Goal: Task Accomplishment & Management: Manage account settings

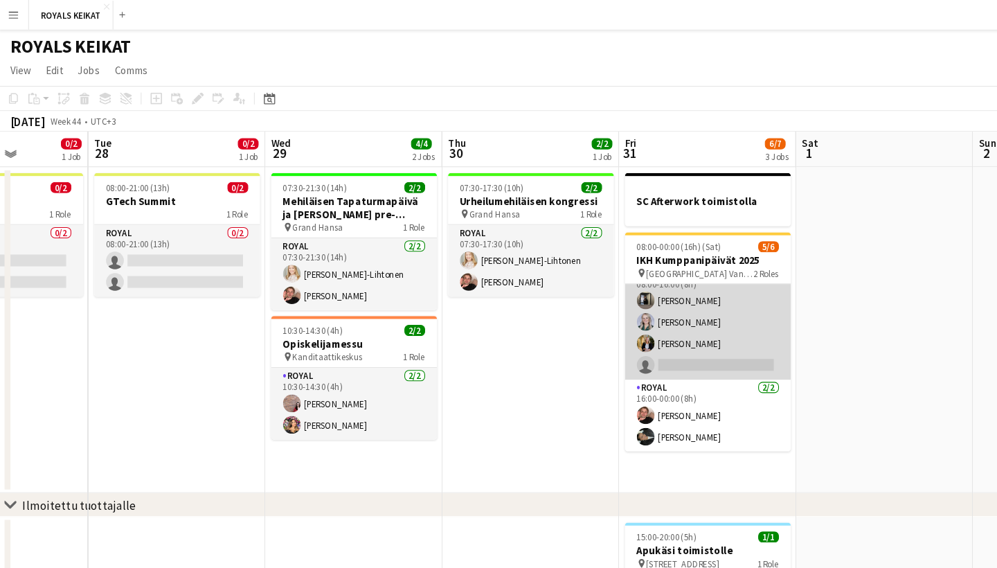
scroll to position [18, 0]
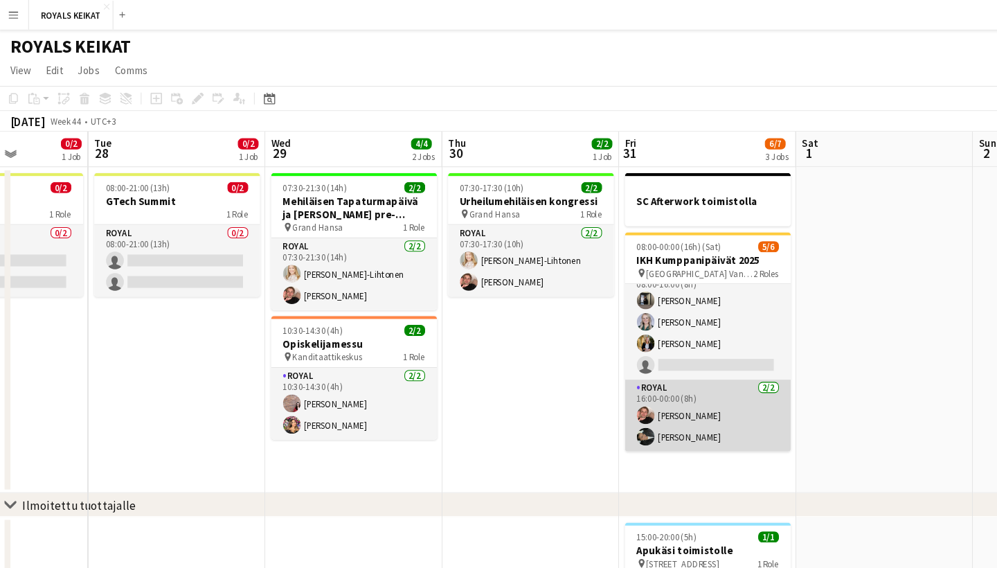
click at [683, 379] on app-card-role "Royal [DATE] 16:00-00:00 (8h) [PERSON_NAME] [PERSON_NAME]" at bounding box center [663, 388] width 155 height 67
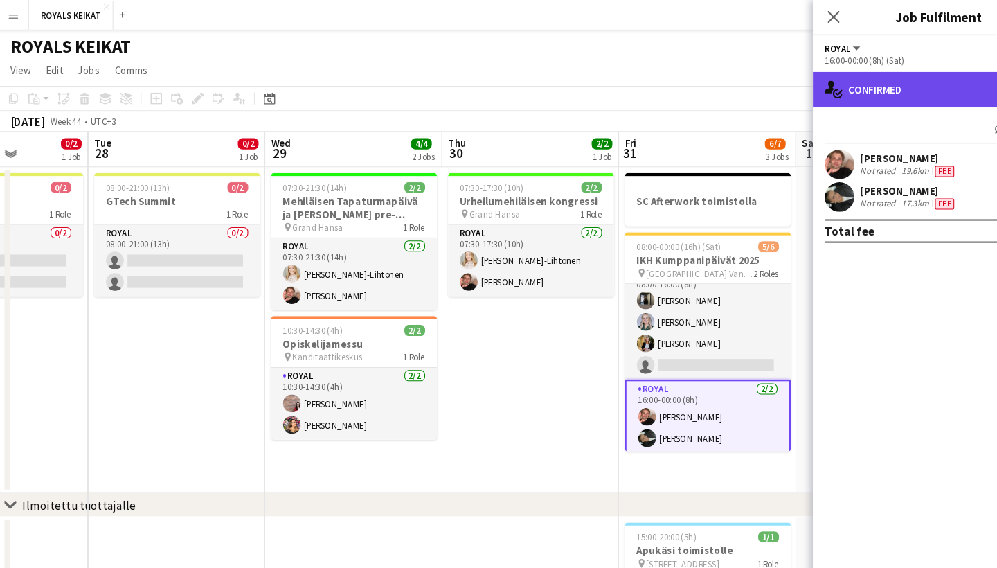
click at [859, 90] on div "single-neutral-actions-check-2 Confirmed" at bounding box center [879, 83] width 235 height 33
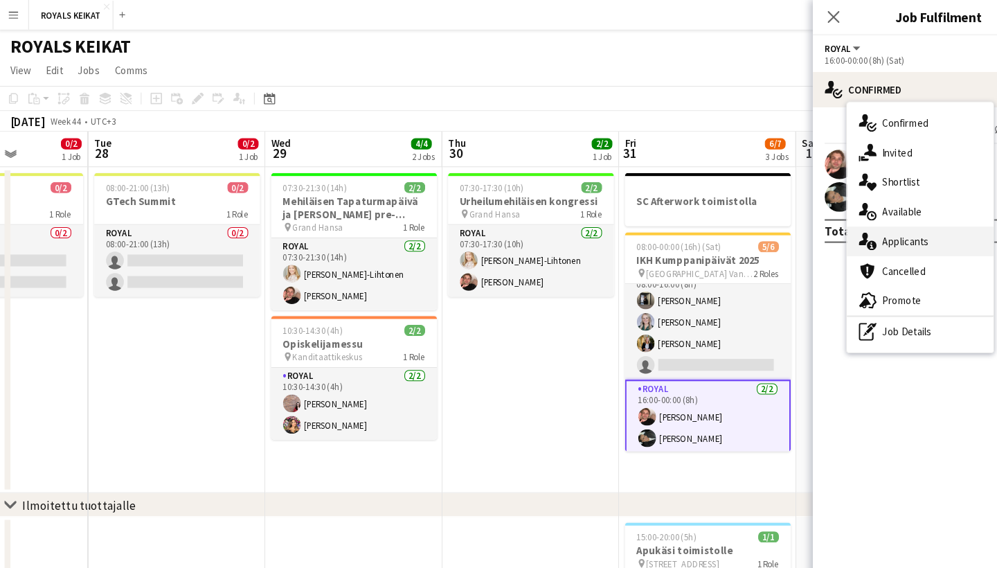
click at [861, 217] on div "single-neutral-actions-information Applicants" at bounding box center [861, 226] width 137 height 28
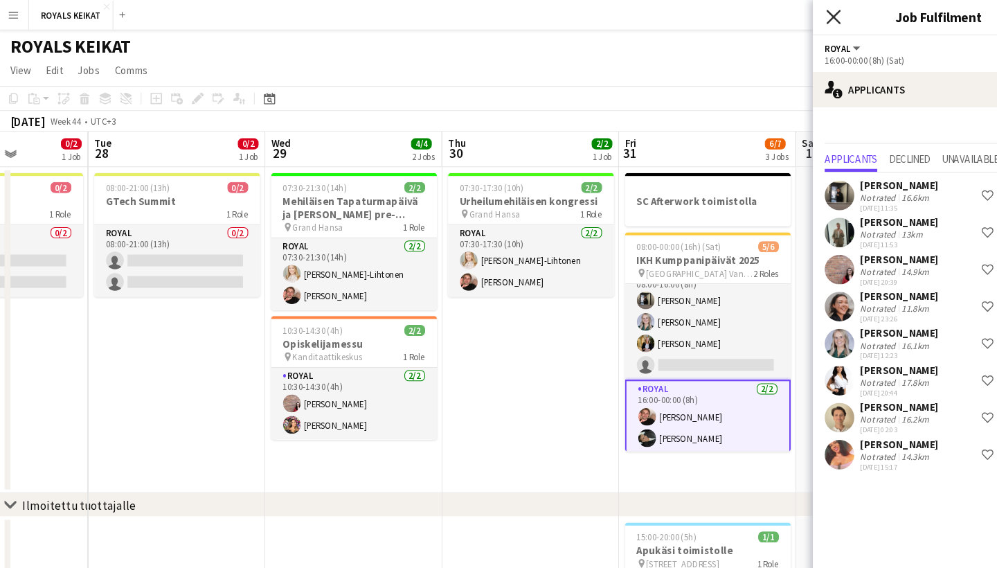
click at [780, 12] on icon "Close pop-in" at bounding box center [780, 15] width 13 height 13
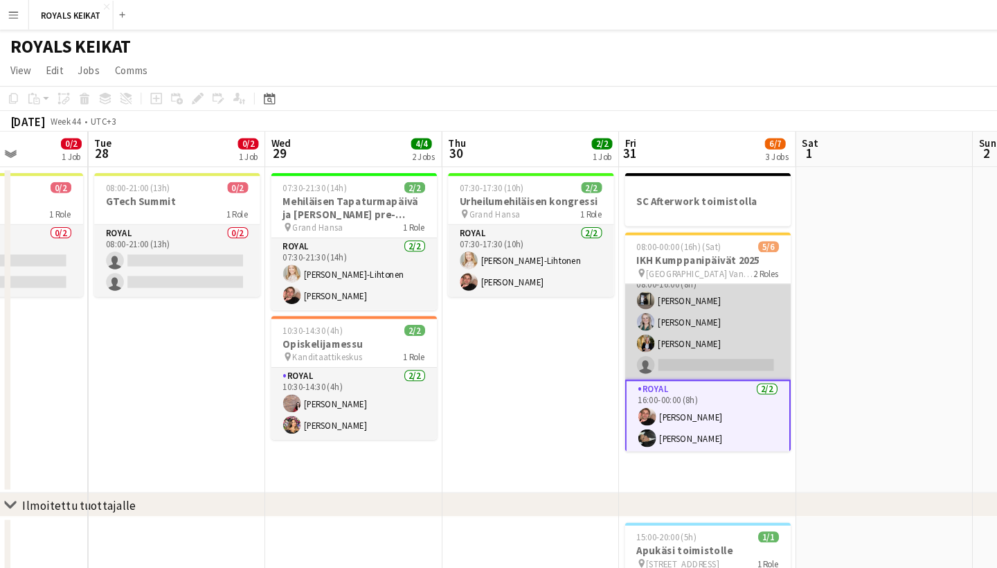
click at [671, 334] on app-card-role "Royal 8A [DATE] 08:00-16:00 (8h) [PERSON_NAME] [PERSON_NAME] [PERSON_NAME] sing…" at bounding box center [663, 301] width 155 height 107
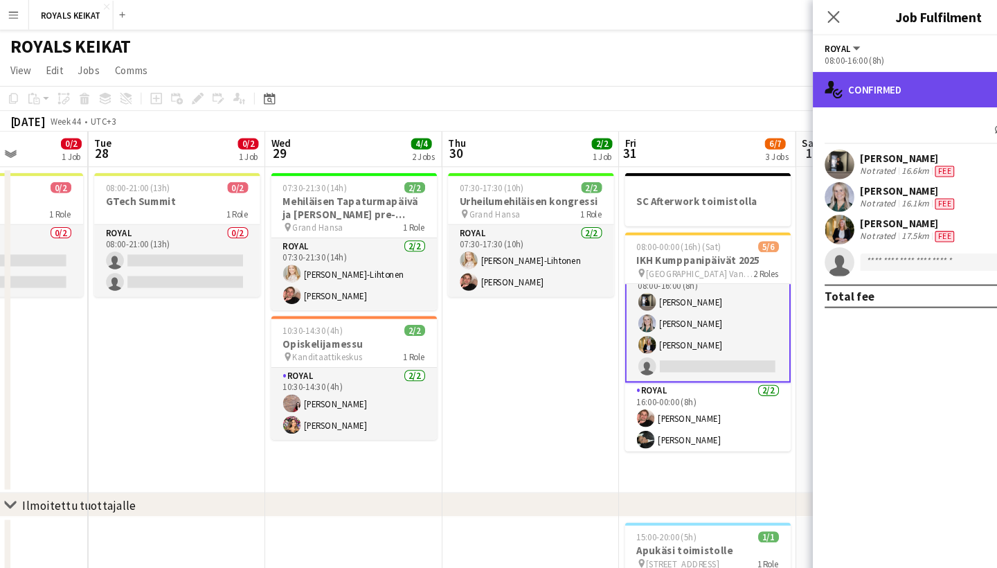
click at [861, 78] on div "single-neutral-actions-check-2 Confirmed" at bounding box center [879, 83] width 235 height 33
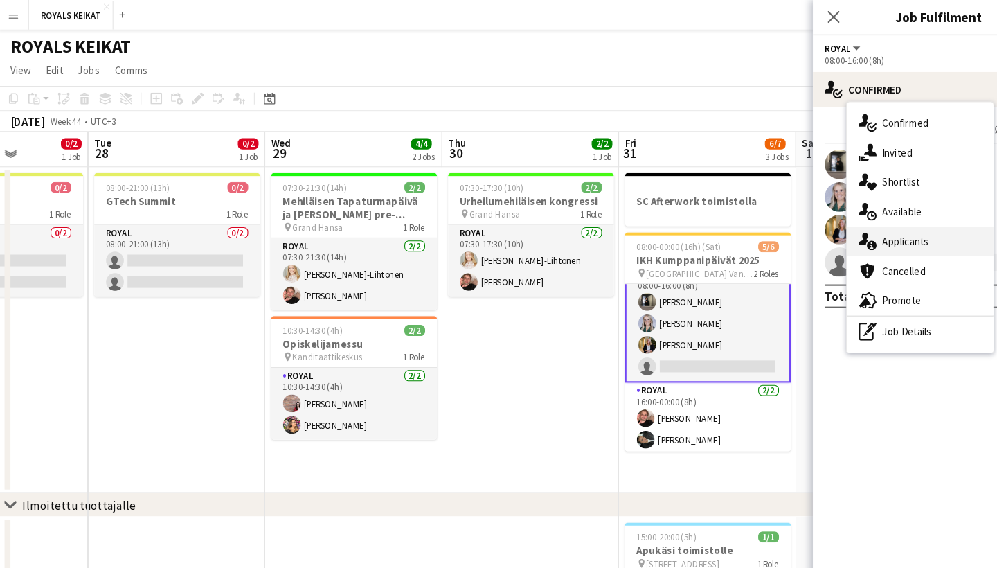
click at [861, 223] on span "Applicants" at bounding box center [849, 225] width 44 height 12
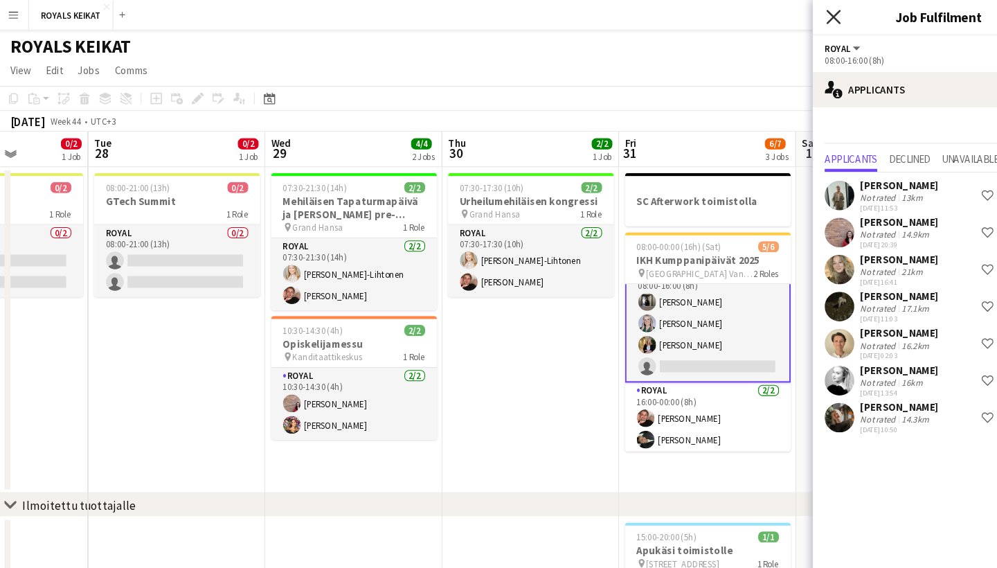
click at [780, 17] on icon at bounding box center [780, 15] width 13 height 13
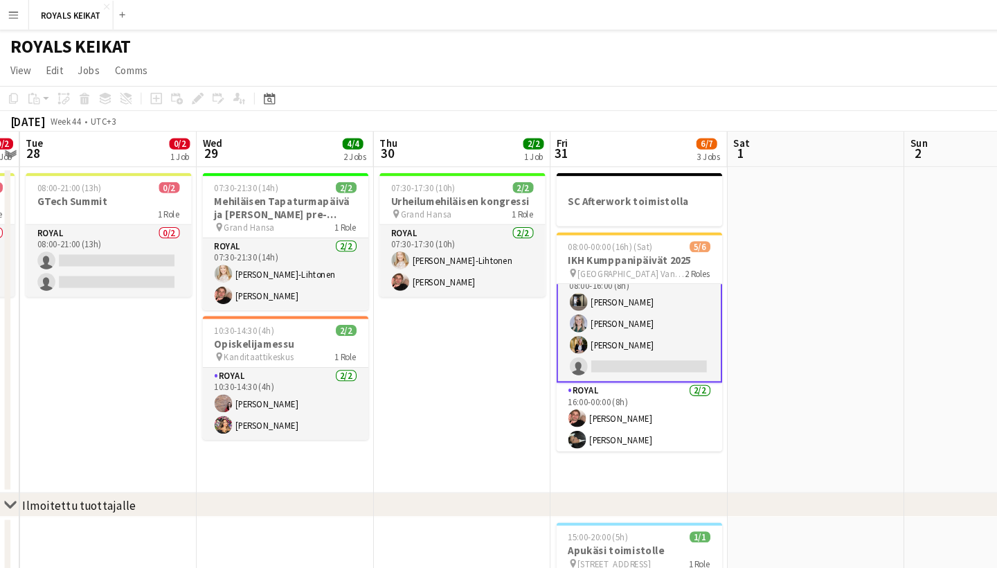
scroll to position [0, 501]
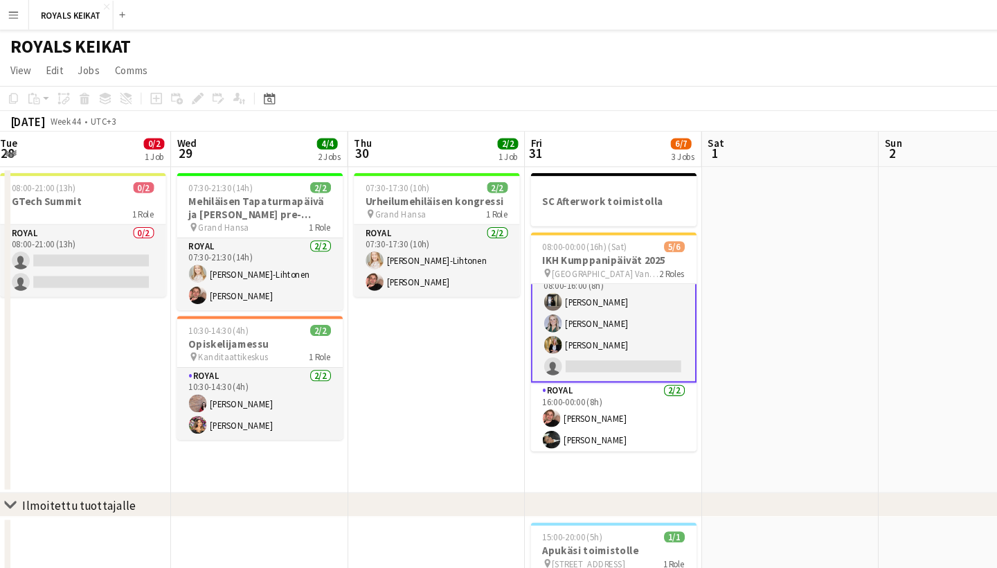
click at [571, 342] on app-card-role "Royal 8A [DATE] 08:00-16:00 (8h) [PERSON_NAME] [PERSON_NAME] [PERSON_NAME] sing…" at bounding box center [575, 303] width 155 height 110
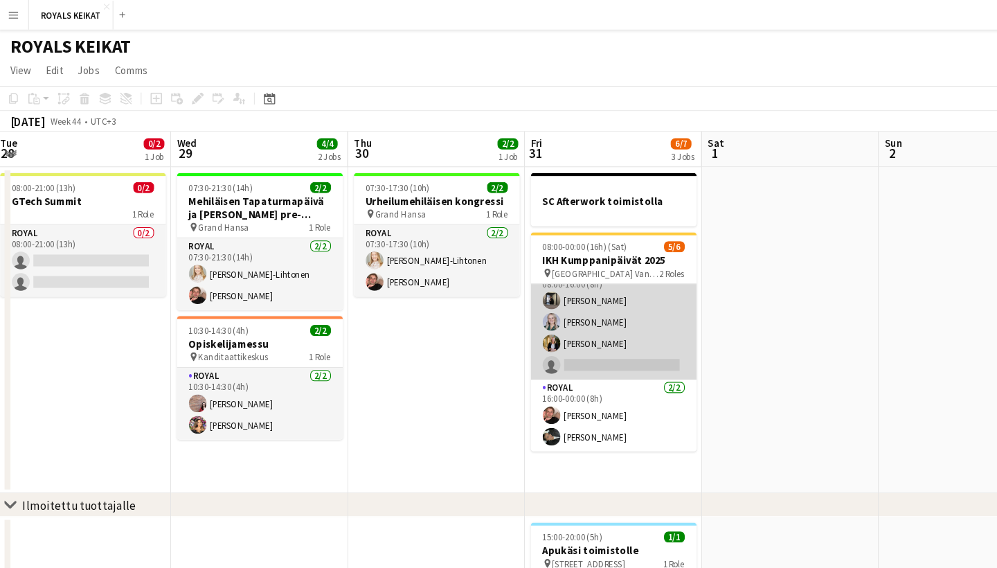
click at [571, 342] on app-card-role "Royal 8A [DATE] 08:00-16:00 (8h) [PERSON_NAME] [PERSON_NAME] [PERSON_NAME] sing…" at bounding box center [575, 301] width 155 height 107
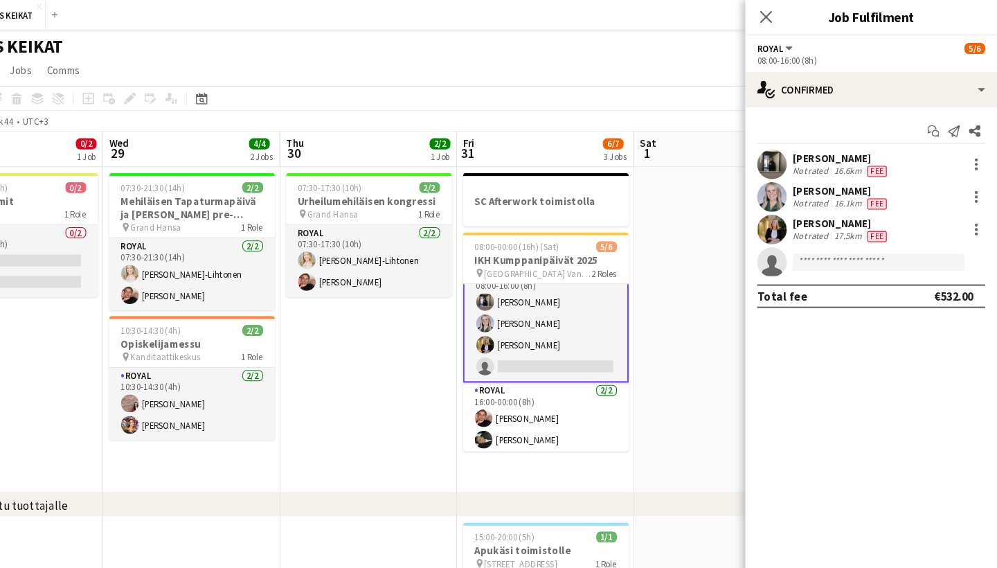
scroll to position [0, 0]
click at [806, 249] on input at bounding box center [886, 245] width 161 height 17
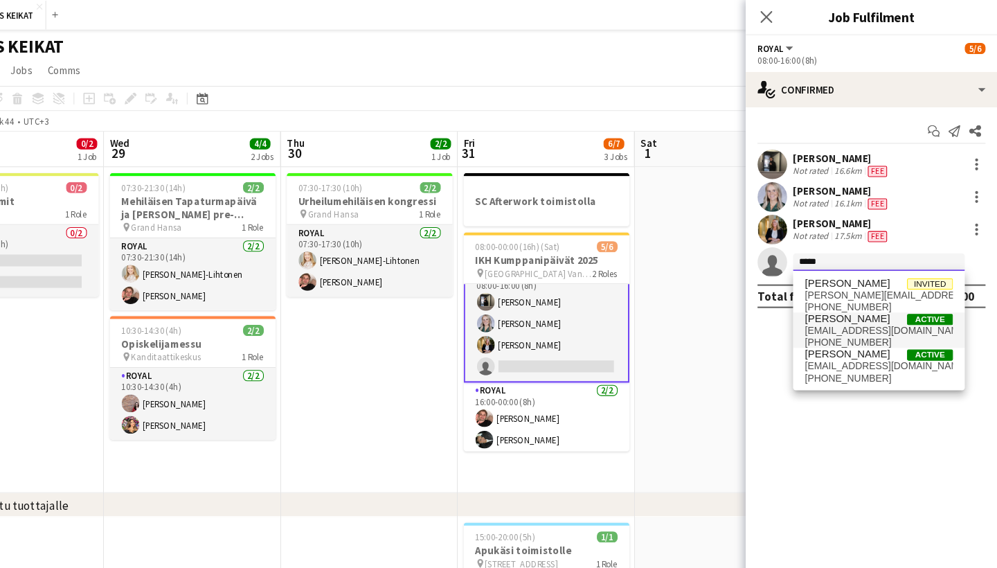
type input "*****"
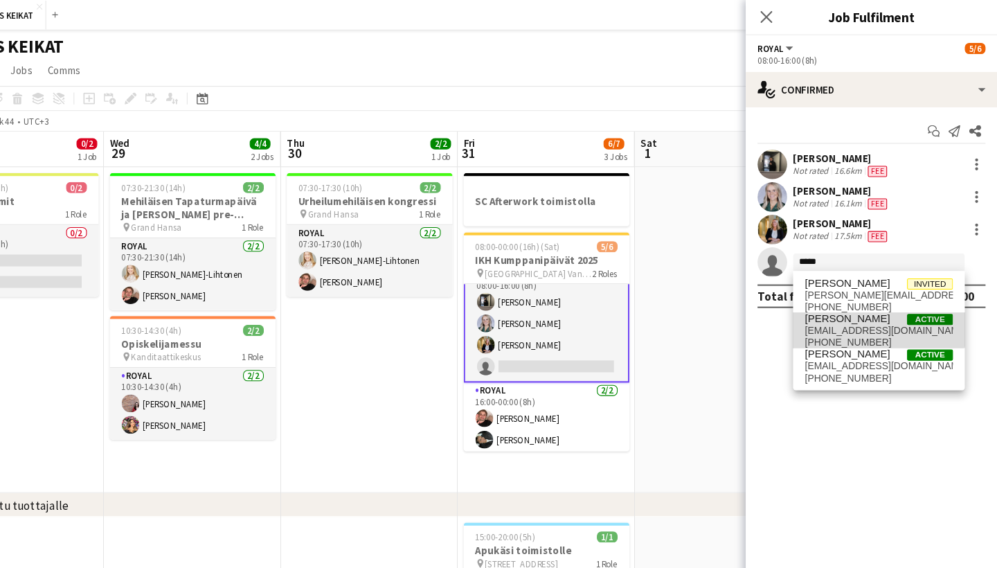
click at [817, 297] on span "[PERSON_NAME]" at bounding box center [857, 298] width 80 height 12
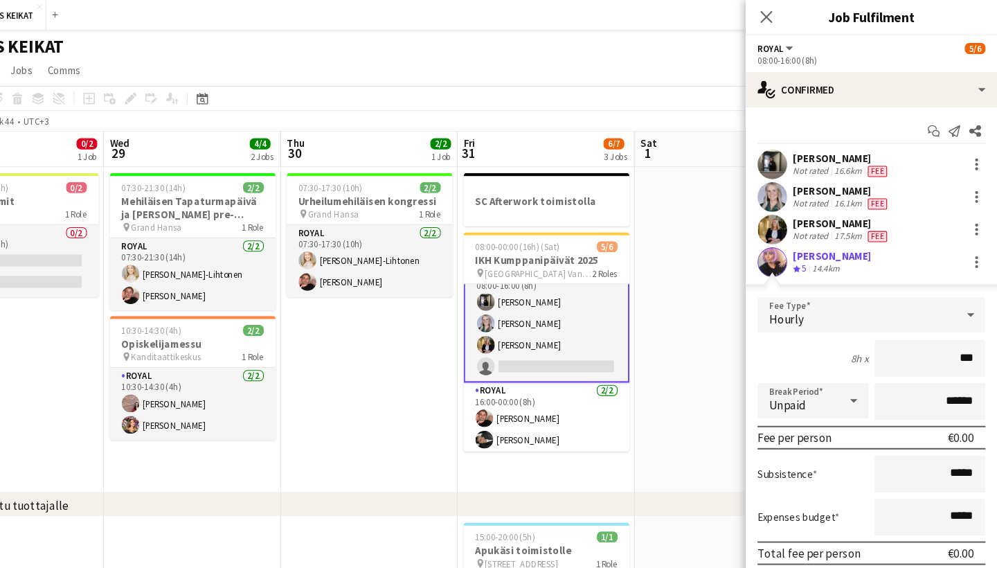
type input "**"
type input "***"
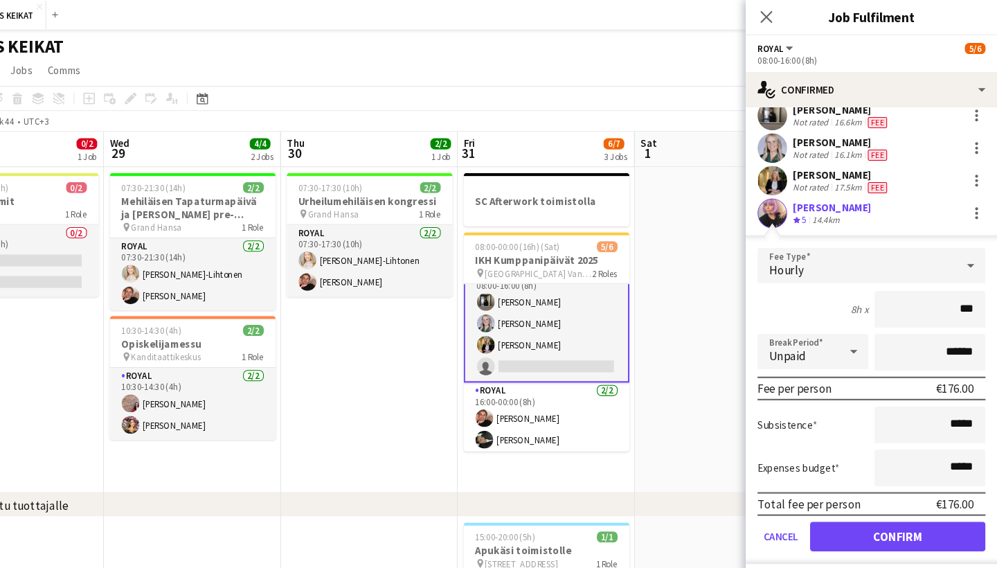
scroll to position [46, 0]
click at [860, 497] on button "Confirm" at bounding box center [904, 502] width 164 height 28
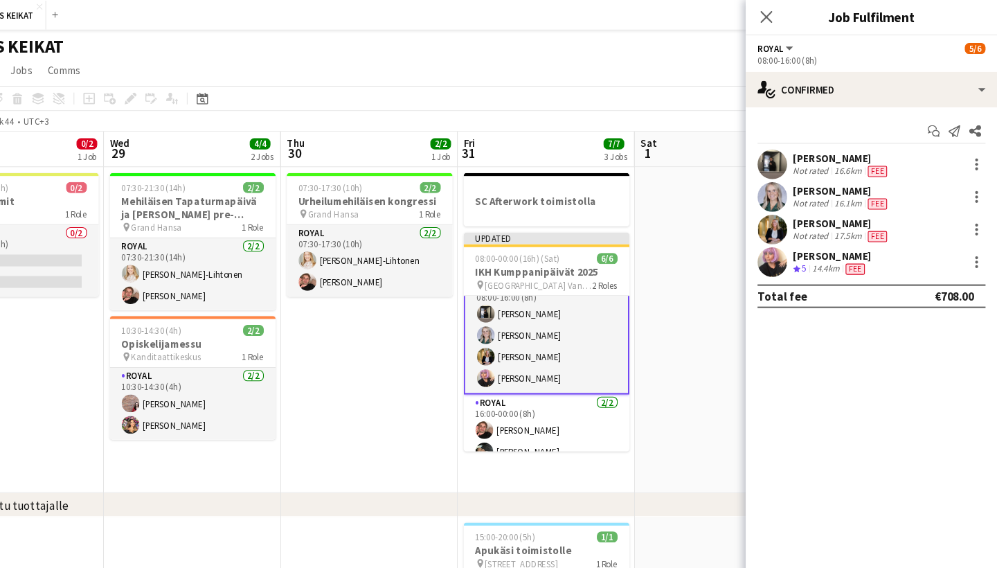
scroll to position [0, 0]
click at [774, 16] on icon "Close pop-in" at bounding box center [780, 15] width 13 height 13
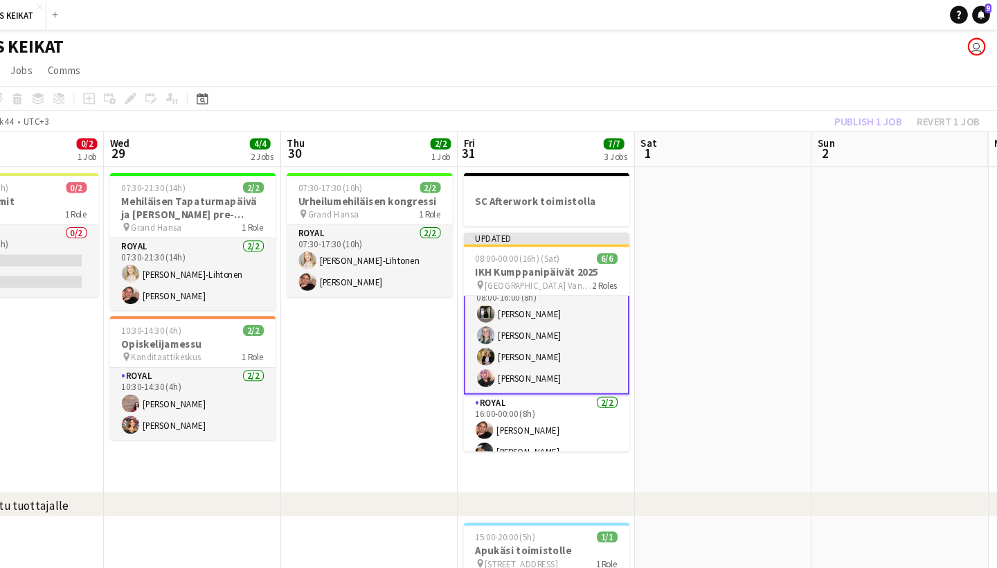
click at [829, 117] on div "Publish 1 job Revert 1 job" at bounding box center [912, 114] width 169 height 18
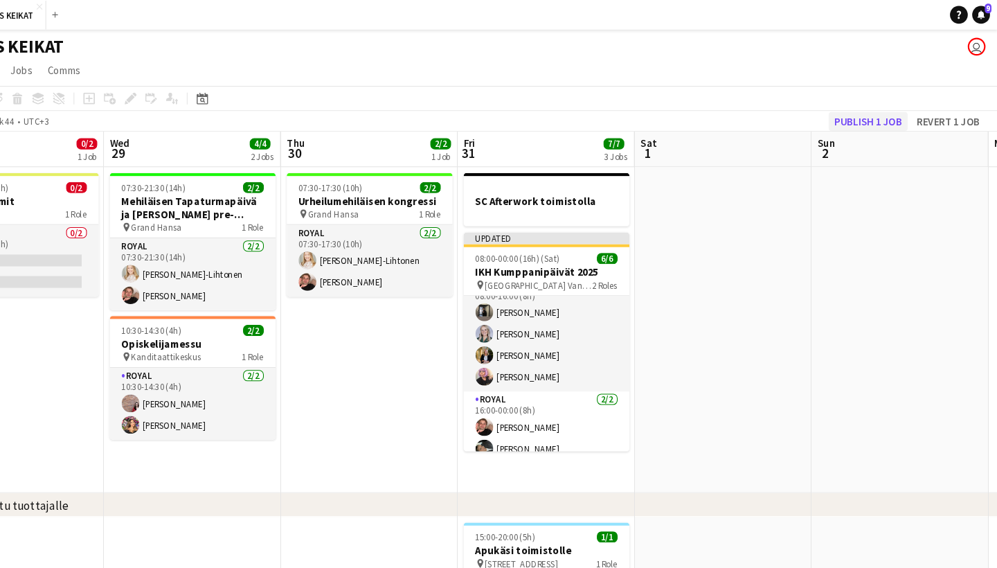
click at [839, 116] on button "Publish 1 job" at bounding box center [876, 114] width 74 height 18
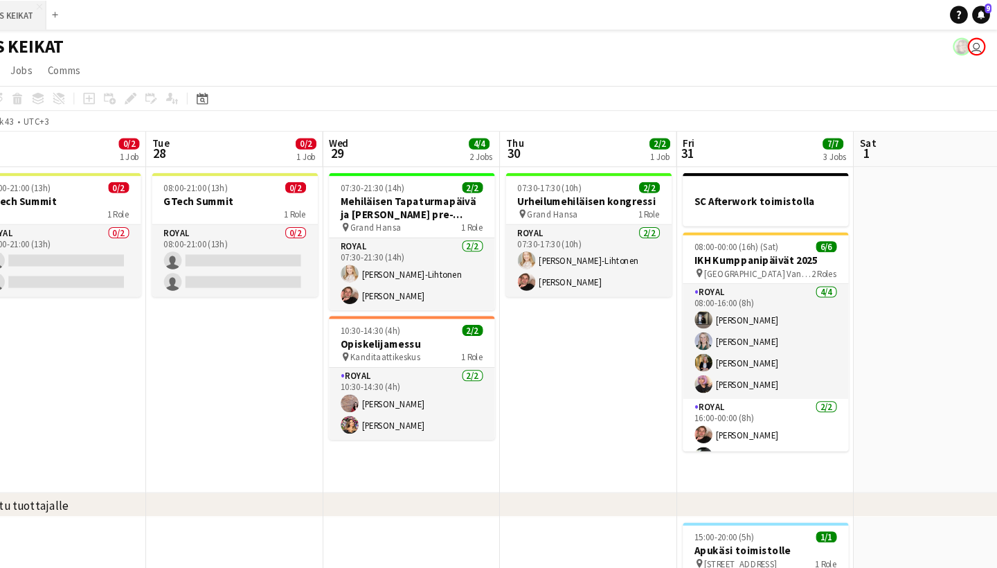
click at [28, 20] on button "ROYALS KEIKAT Close" at bounding box center [67, 14] width 79 height 27
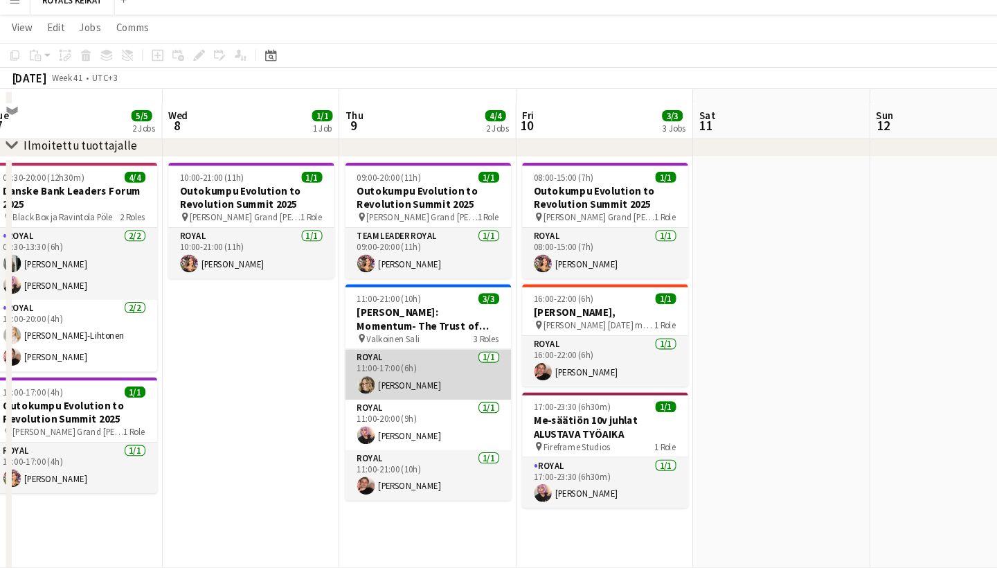
scroll to position [0, 381]
